Goal: Find specific page/section: Find specific page/section

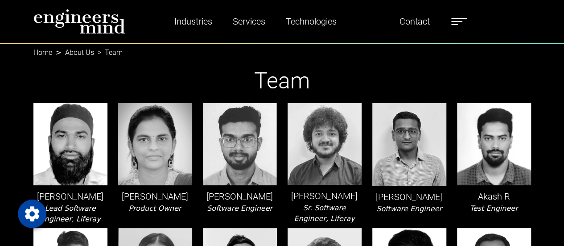
click at [454, 21] on span at bounding box center [456, 21] width 11 height 1
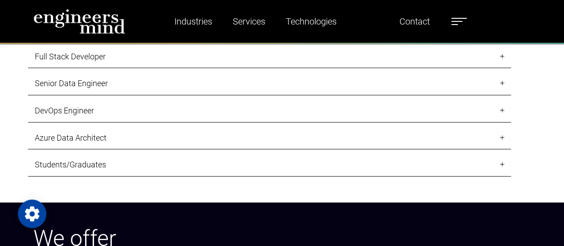
scroll to position [871, 0]
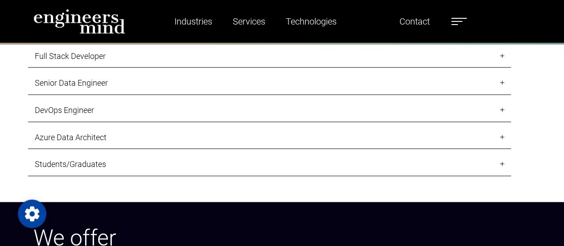
click at [186, 157] on link "Students/Graduates" at bounding box center [269, 165] width 483 height 24
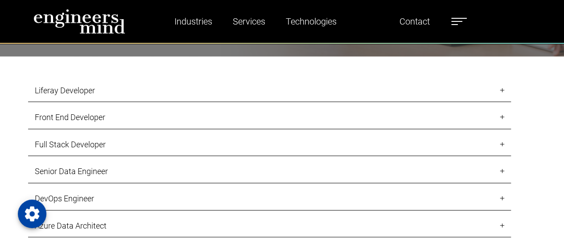
scroll to position [783, 0]
click at [171, 89] on link "Liferay Developer" at bounding box center [269, 91] width 483 height 24
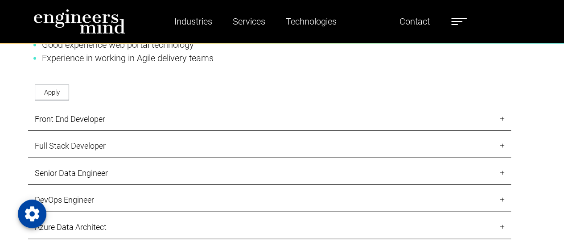
scroll to position [1083, 0]
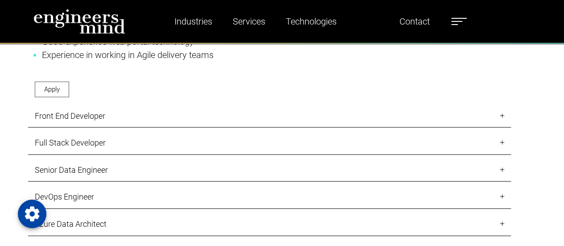
click at [155, 118] on link "Front End Developer" at bounding box center [269, 116] width 483 height 24
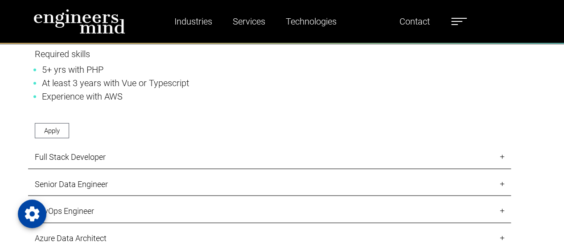
scroll to position [944, 0]
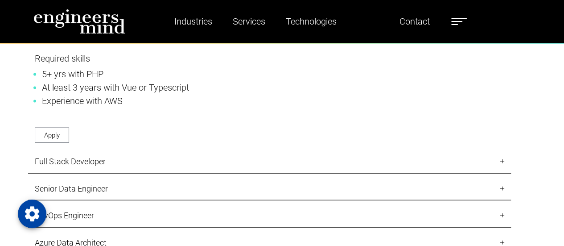
click at [135, 162] on link "Full Stack Developer" at bounding box center [269, 162] width 483 height 24
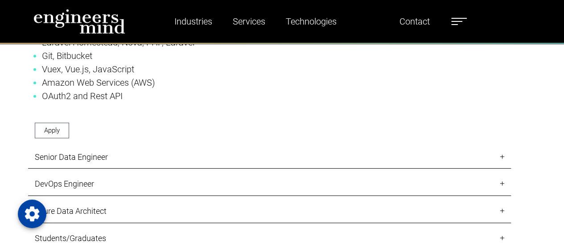
scroll to position [1249, 0]
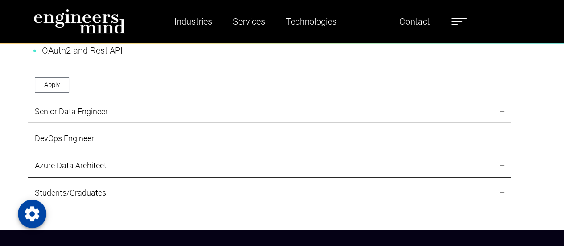
click at [134, 100] on link "Senior Data Engineer" at bounding box center [269, 112] width 483 height 24
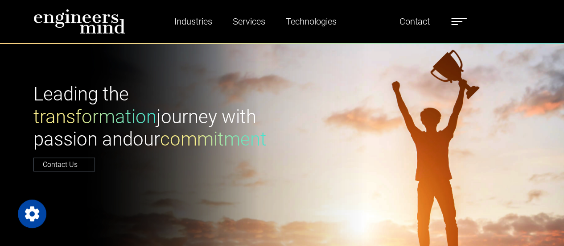
scroll to position [0, 0]
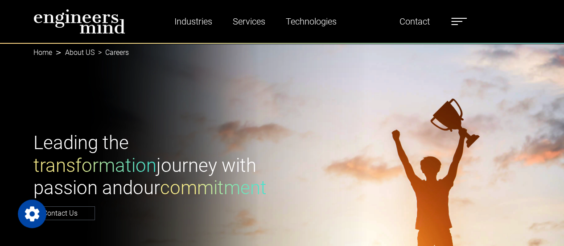
click at [47, 56] on link "Home" at bounding box center [42, 52] width 19 height 8
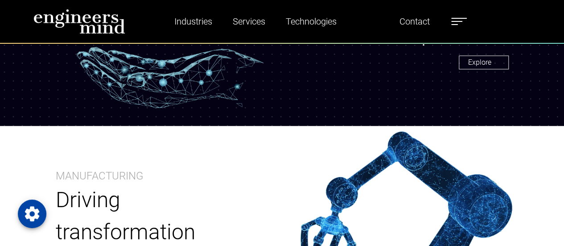
scroll to position [902, 0]
